Goal: Task Accomplishment & Management: Manage account settings

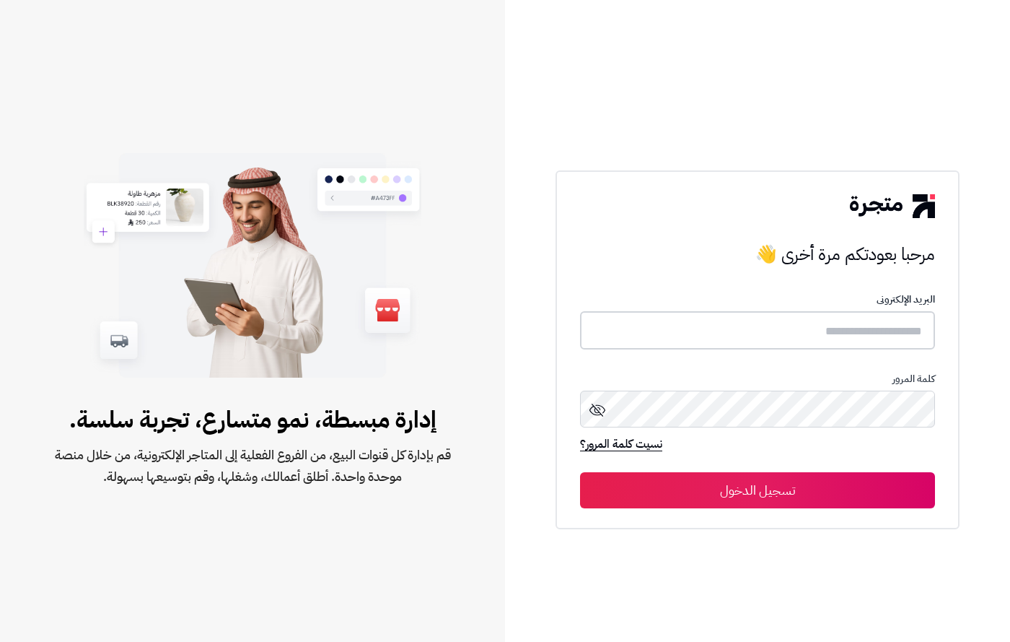
type input "**********"
click at [691, 474] on button "تسجيل الدخول" at bounding box center [757, 489] width 355 height 36
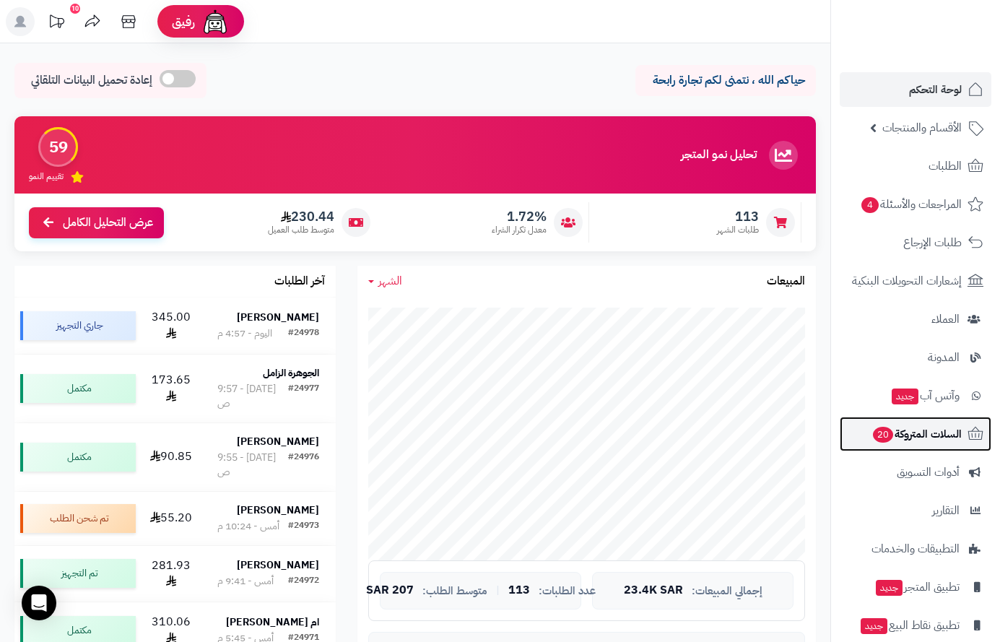
click at [878, 443] on span "السلات المتروكة 20" at bounding box center [916, 434] width 90 height 20
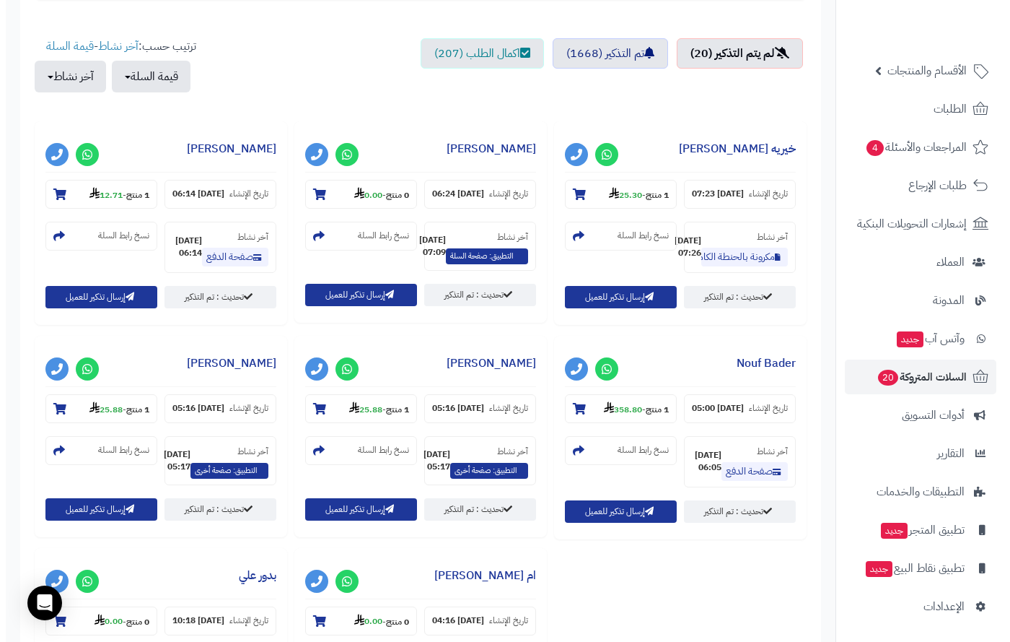
scroll to position [505, 0]
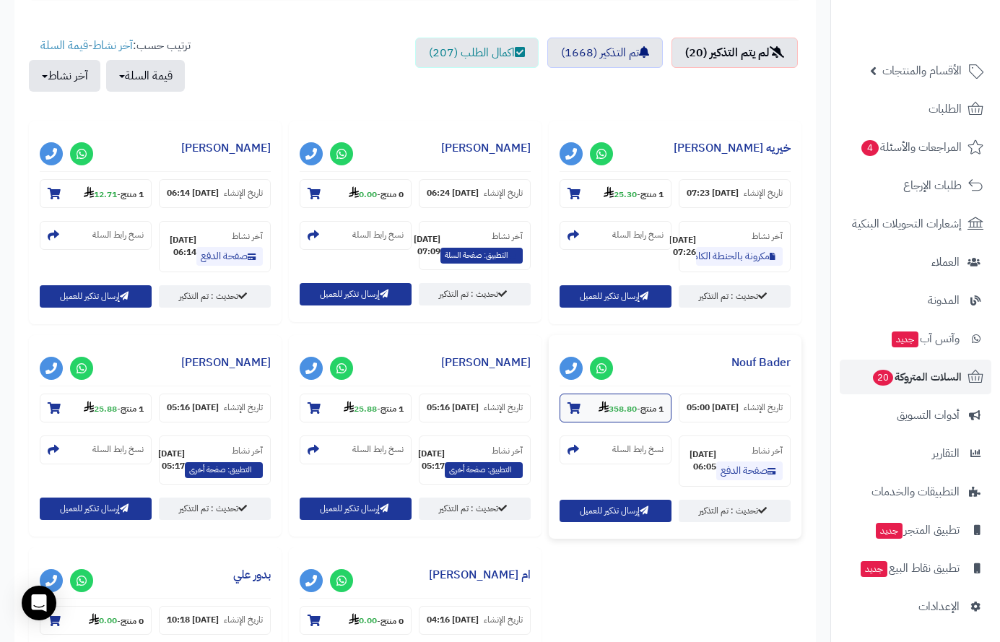
click at [567, 411] on icon at bounding box center [573, 408] width 13 height 12
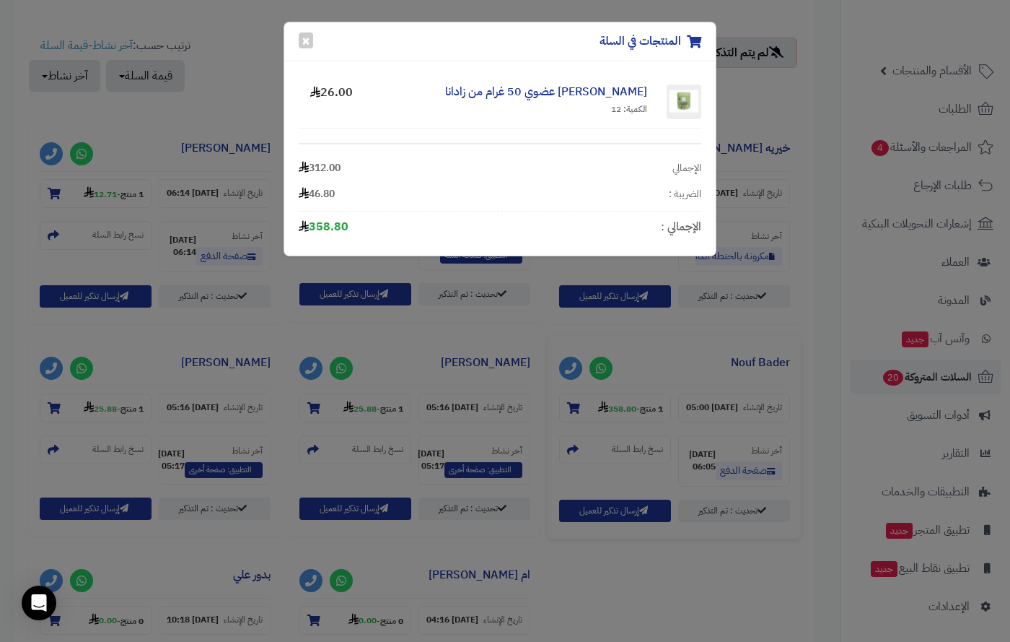
click at [424, 499] on div "المنتجات في السلة × [PERSON_NAME] عضوي 50 غرام من زادانا الكمية: 12 26.00 الإجم…" at bounding box center [505, 321] width 1010 height 642
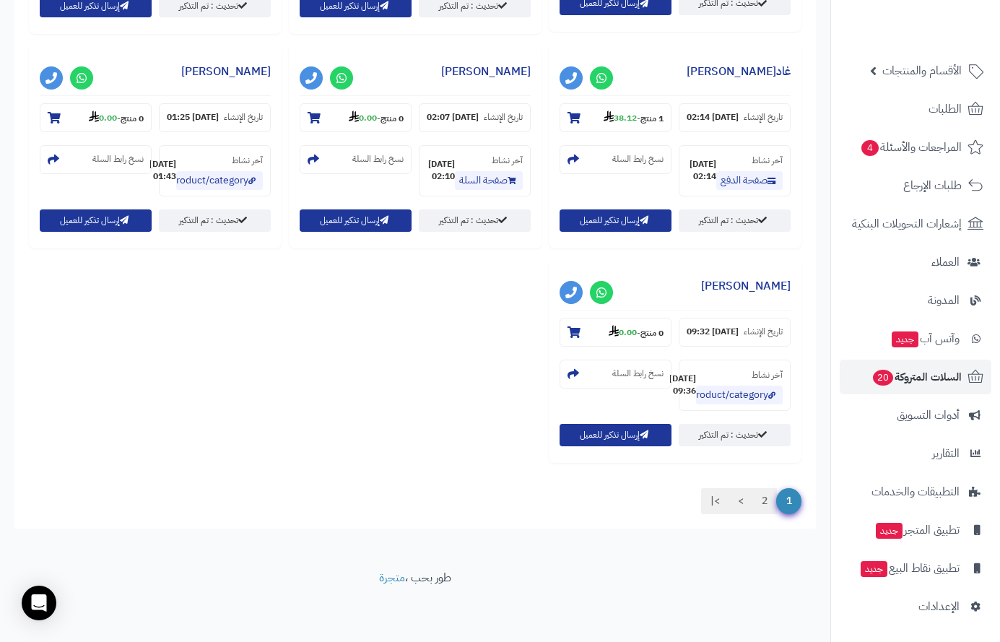
scroll to position [1726, 0]
click at [765, 497] on link "2" at bounding box center [764, 501] width 25 height 26
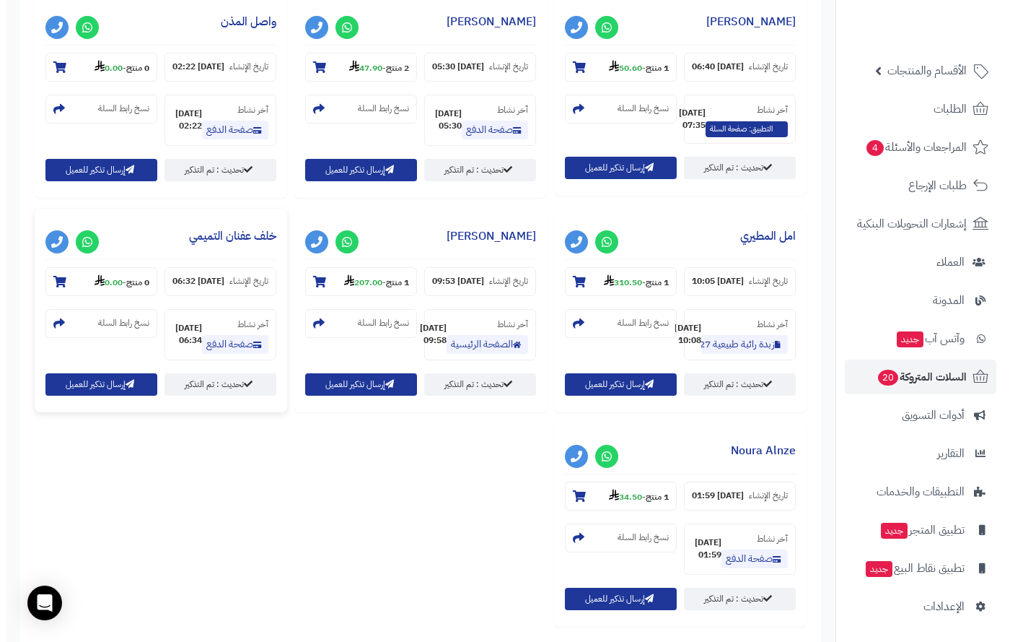
scroll to position [616, 0]
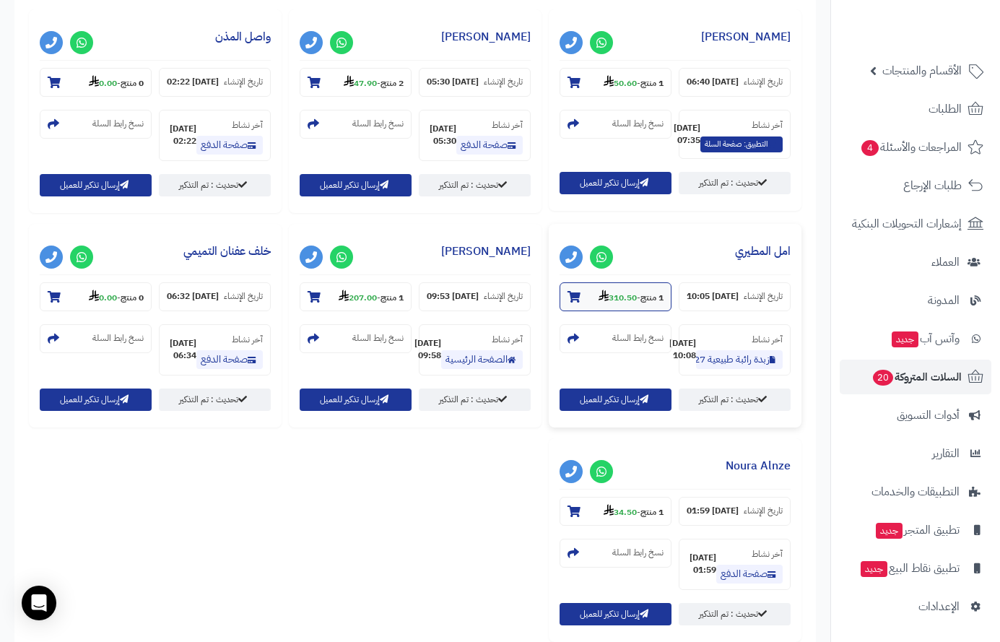
click at [567, 302] on icon at bounding box center [573, 297] width 13 height 12
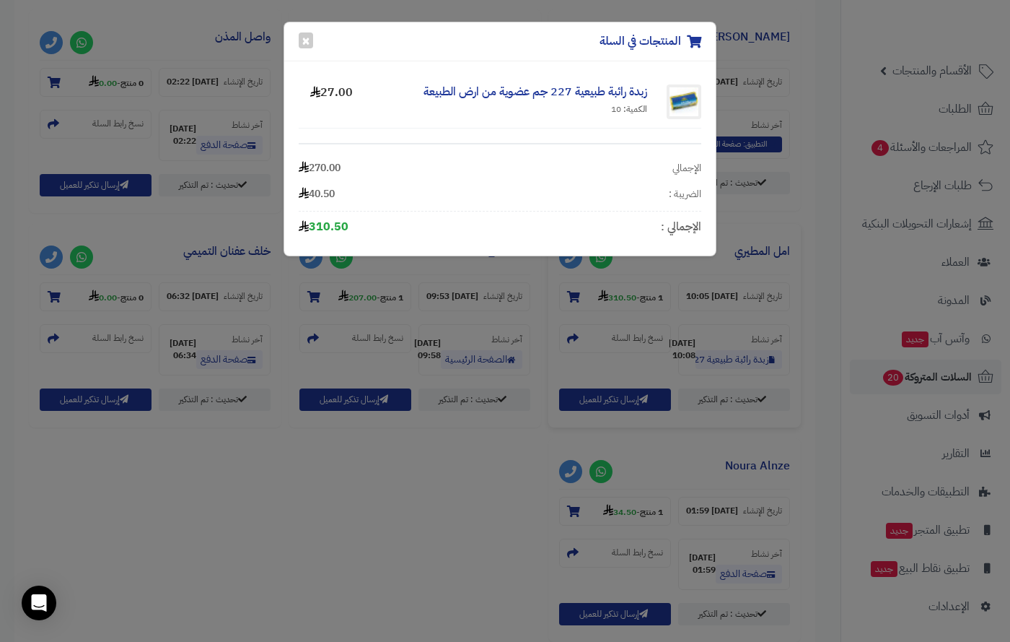
click at [610, 352] on div "المنتجات في السلة × زبدة رائبة طبيعية 227 جم عضوية من ارض الطبيعة الكمية: 10 27…" at bounding box center [505, 321] width 1010 height 642
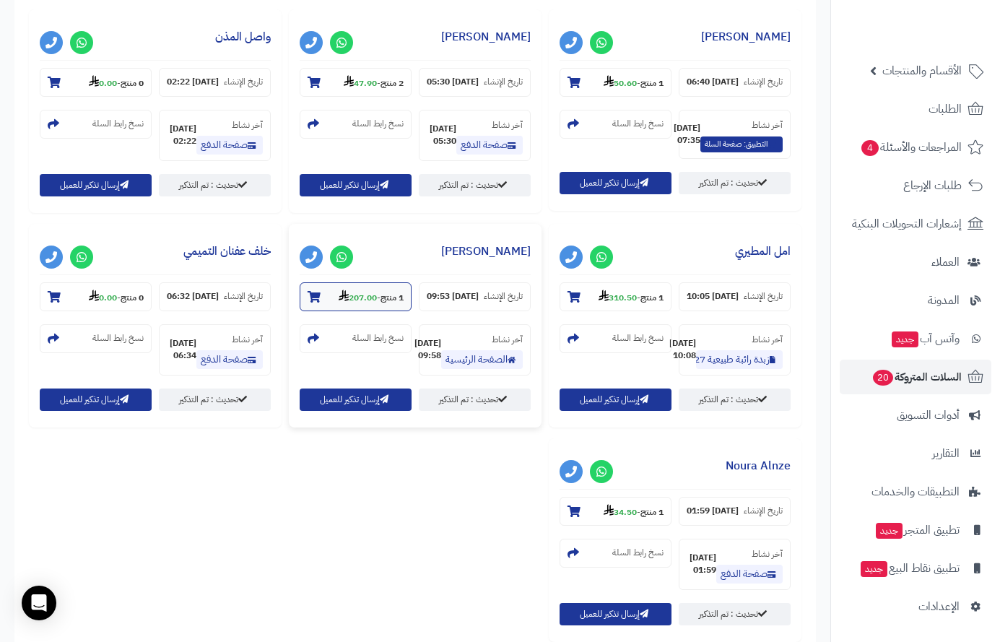
click at [307, 302] on icon at bounding box center [313, 297] width 13 height 12
